Goal: Task Accomplishment & Management: Manage account settings

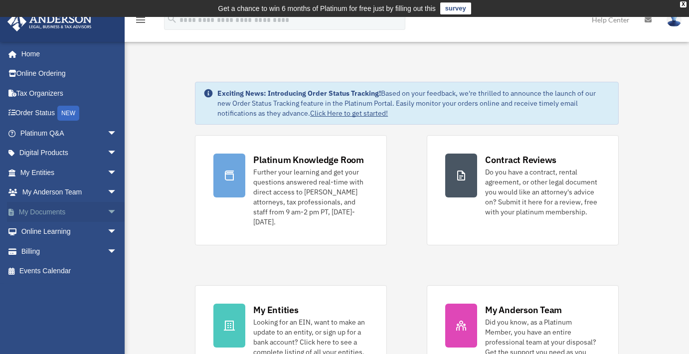
click at [48, 209] on link "My Documents arrow_drop_down" at bounding box center [69, 212] width 125 height 20
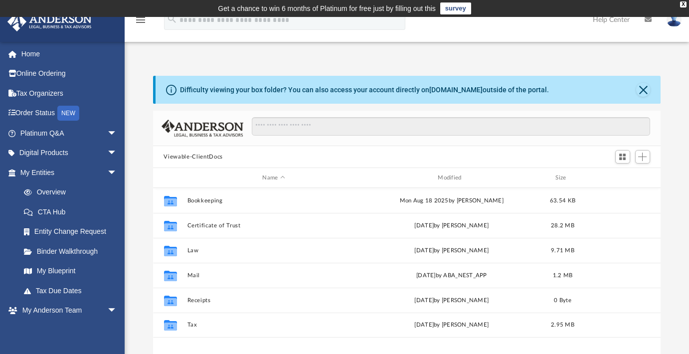
scroll to position [8, 8]
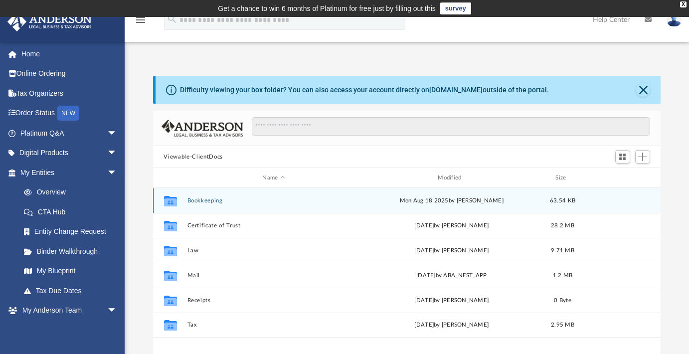
click at [197, 202] on button "Bookkeeping" at bounding box center [273, 200] width 173 height 6
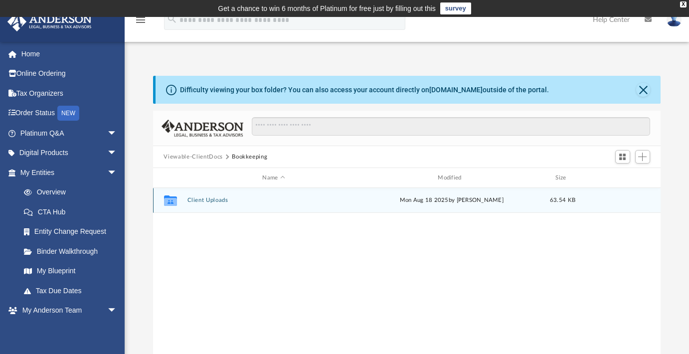
click at [195, 201] on button "Client Uploads" at bounding box center [273, 200] width 173 height 6
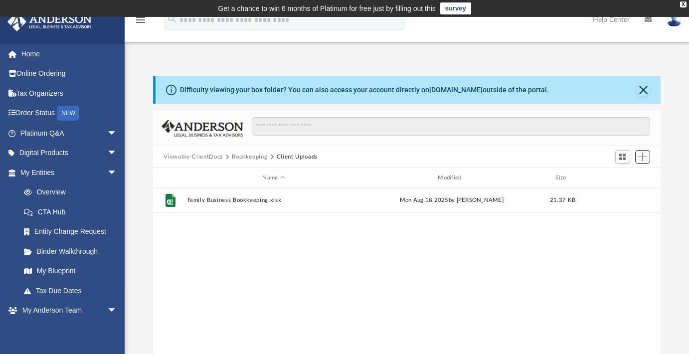
click at [642, 157] on span "Add" at bounding box center [642, 157] width 8 height 8
click at [620, 179] on li "Upload" at bounding box center [629, 177] width 32 height 10
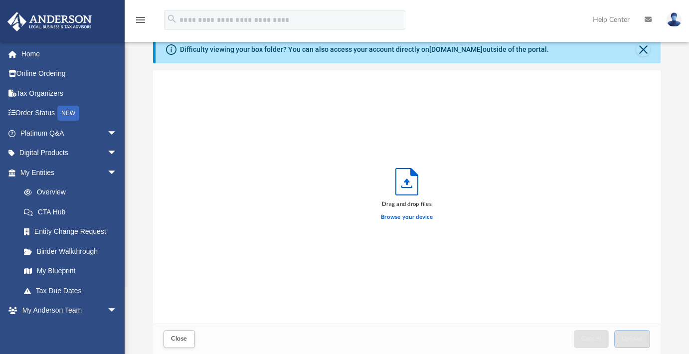
scroll to position [245, 501]
click at [411, 217] on label "Browse your device" at bounding box center [407, 217] width 52 height 9
click at [0, 0] on input "Browse your device" at bounding box center [0, 0] width 0 height 0
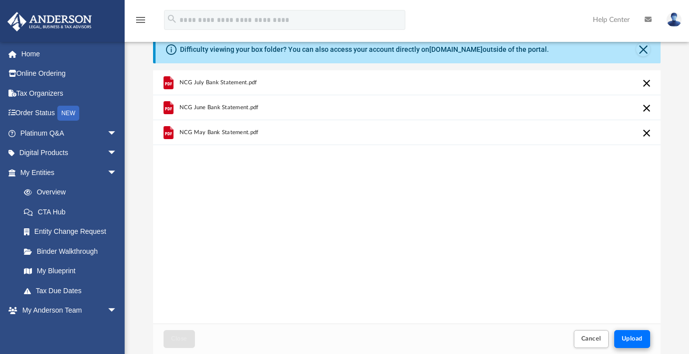
click at [632, 344] on button "Upload" at bounding box center [632, 338] width 36 height 17
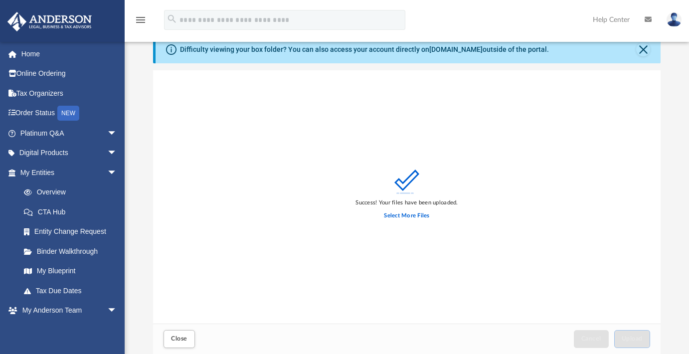
scroll to position [0, 0]
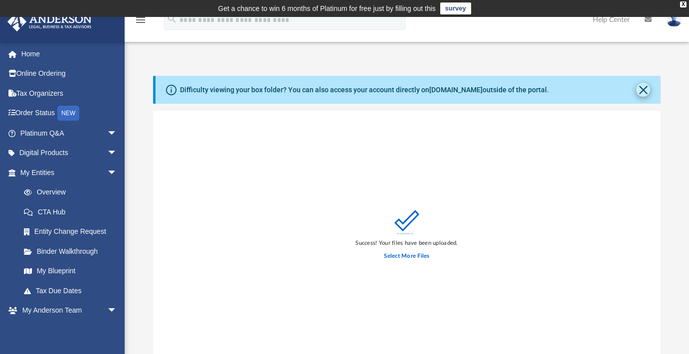
click at [645, 89] on button "Close" at bounding box center [643, 90] width 14 height 14
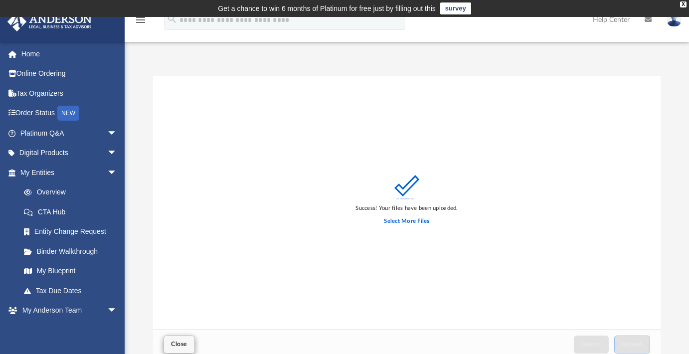
click at [176, 345] on span "Close" at bounding box center [179, 344] width 16 height 6
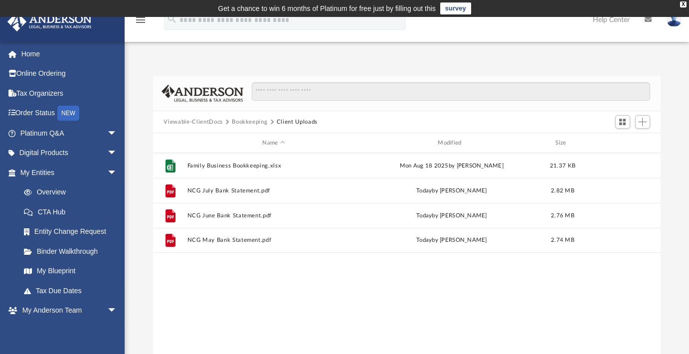
click at [676, 25] on img at bounding box center [674, 19] width 15 height 14
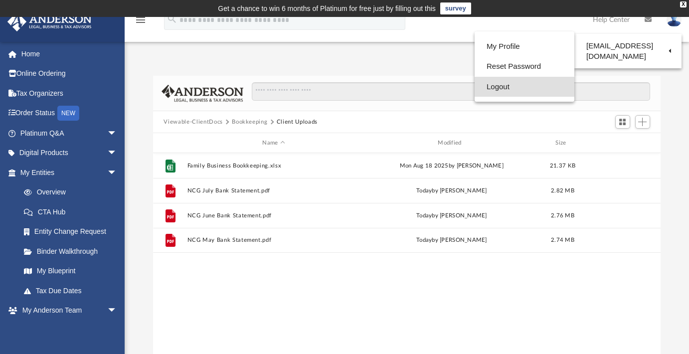
click at [499, 85] on link "Logout" at bounding box center [525, 87] width 100 height 20
